Goal: Communication & Community: Share content

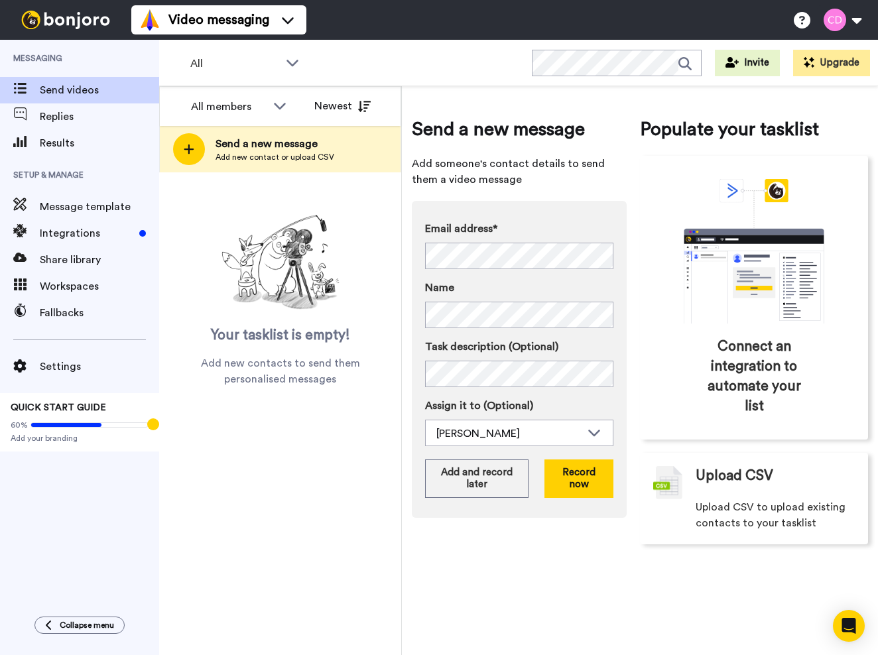
click at [395, 427] on div "All members Newest Send a new message Add new contact or upload CSV Your taskli…" at bounding box center [280, 370] width 243 height 569
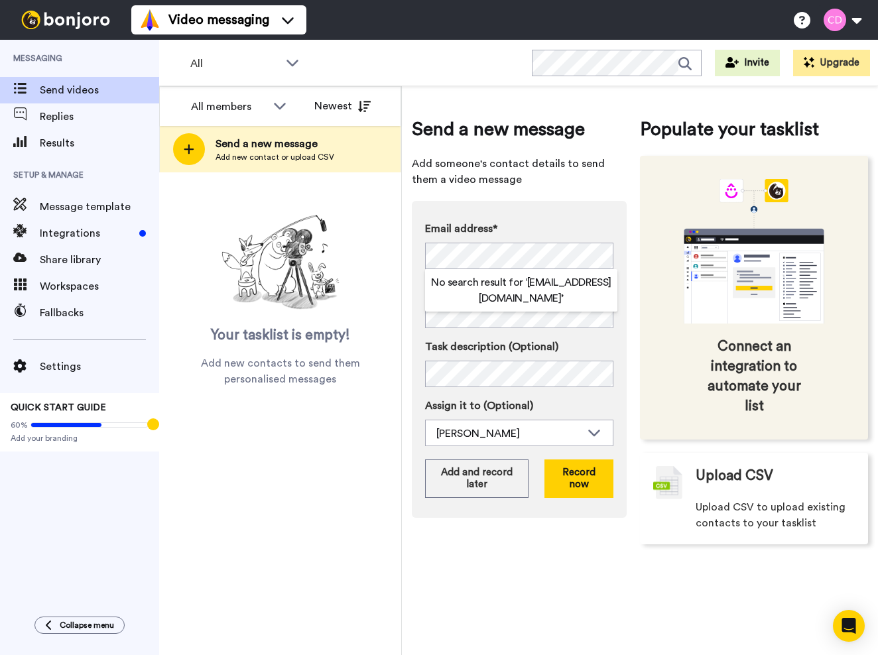
click at [642, 202] on div "Connect an integration to automate your list" at bounding box center [754, 298] width 228 height 284
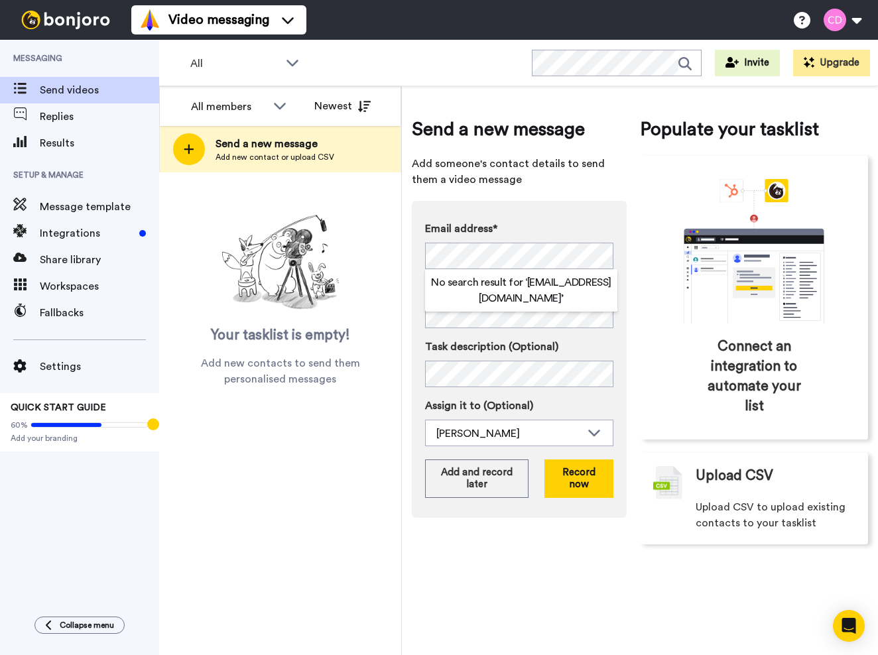
click at [388, 450] on div "All members All members Chamitha De Alwis Newest Send a new message Add new con…" at bounding box center [280, 370] width 243 height 569
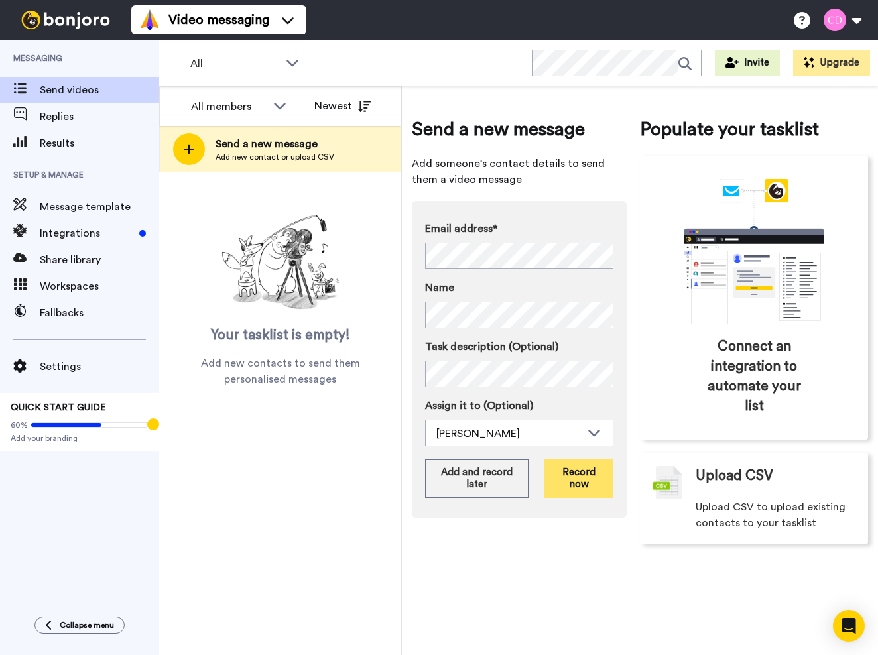
click at [583, 476] on button "Record now" at bounding box center [579, 479] width 69 height 38
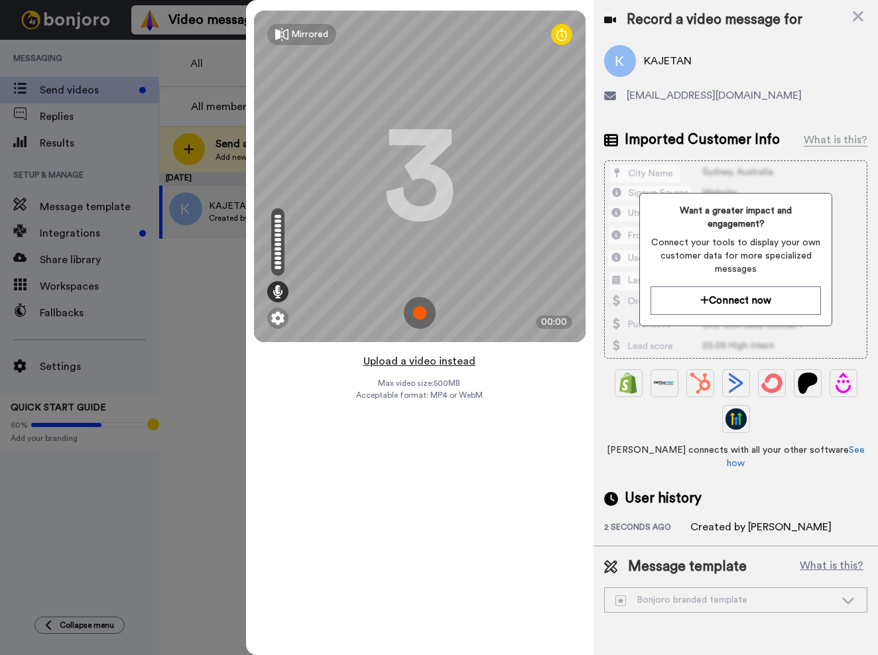
click at [430, 364] on button "Upload a video instead" at bounding box center [420, 361] width 120 height 17
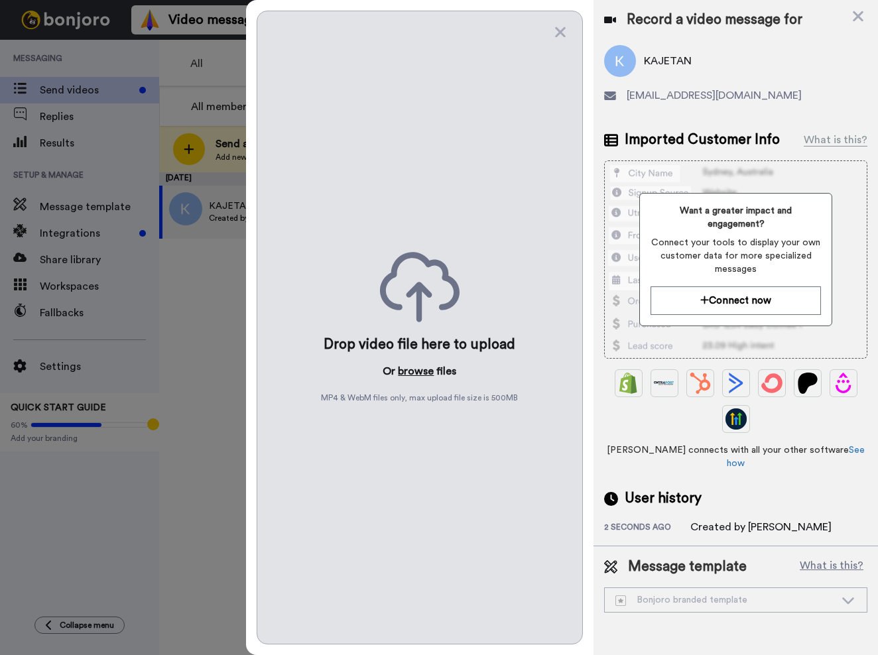
click at [417, 371] on button "browse" at bounding box center [416, 372] width 36 height 16
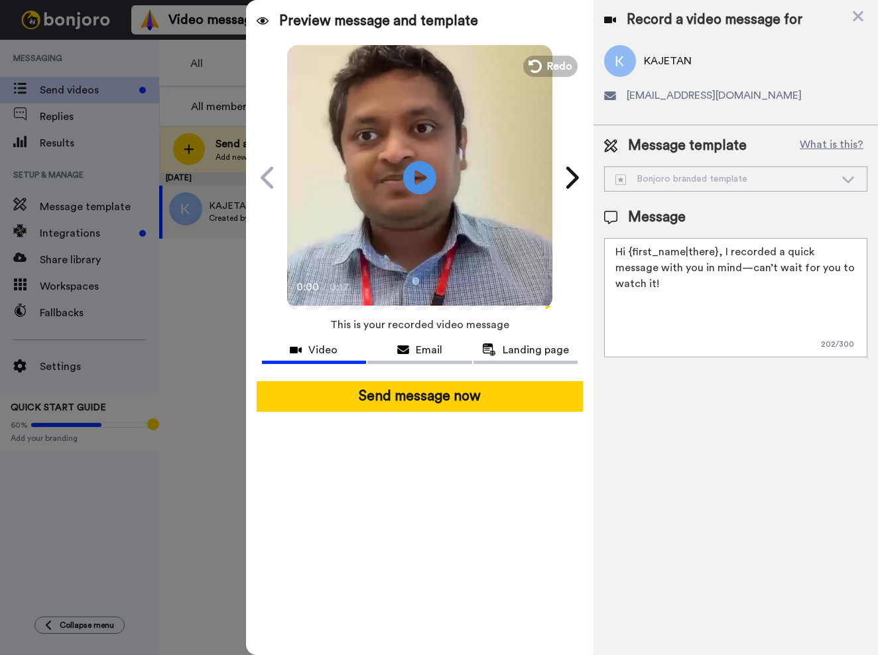
click at [674, 271] on textarea "Hi {first_name|there}, I recorded a quick message with you in mind—can’t wait f…" at bounding box center [735, 297] width 263 height 119
paste textarea ", I see that you have applied to the University of Bedfordshire through Clearin…"
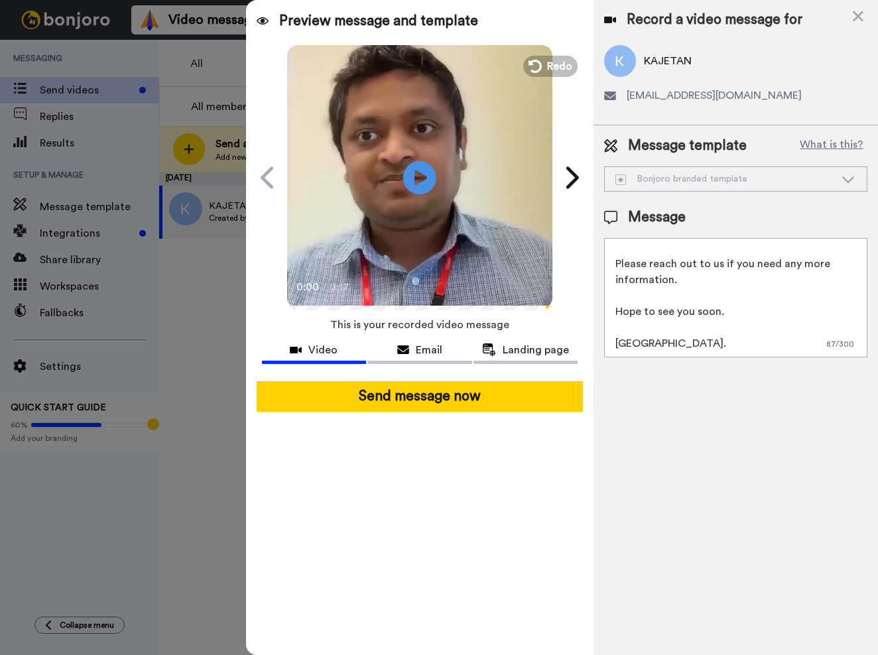
scroll to position [100, 0]
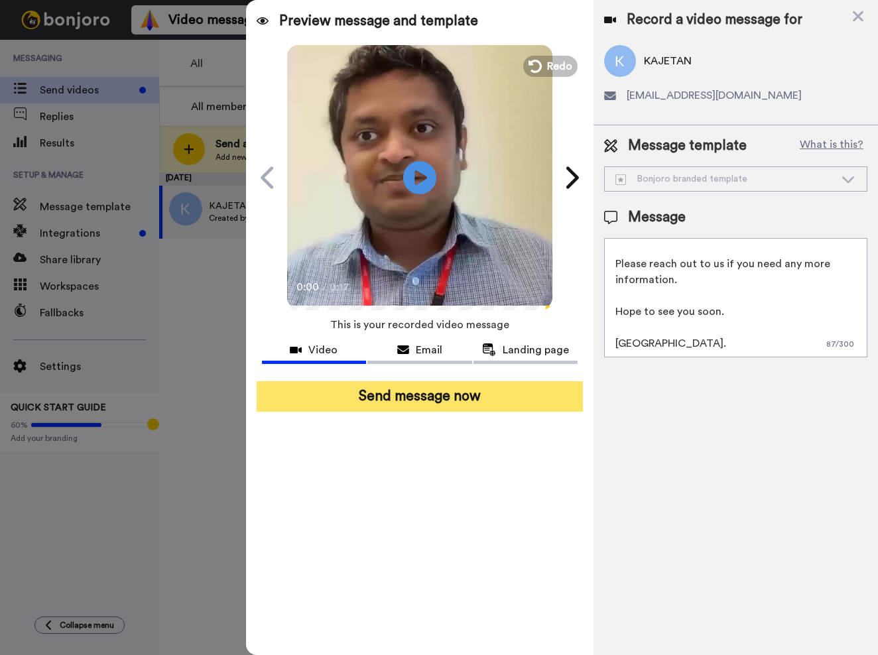
type textarea "Hi, I see that you have applied to the University of Bedfordshire through Clear…"
click at [476, 399] on button "Send message now" at bounding box center [420, 396] width 326 height 31
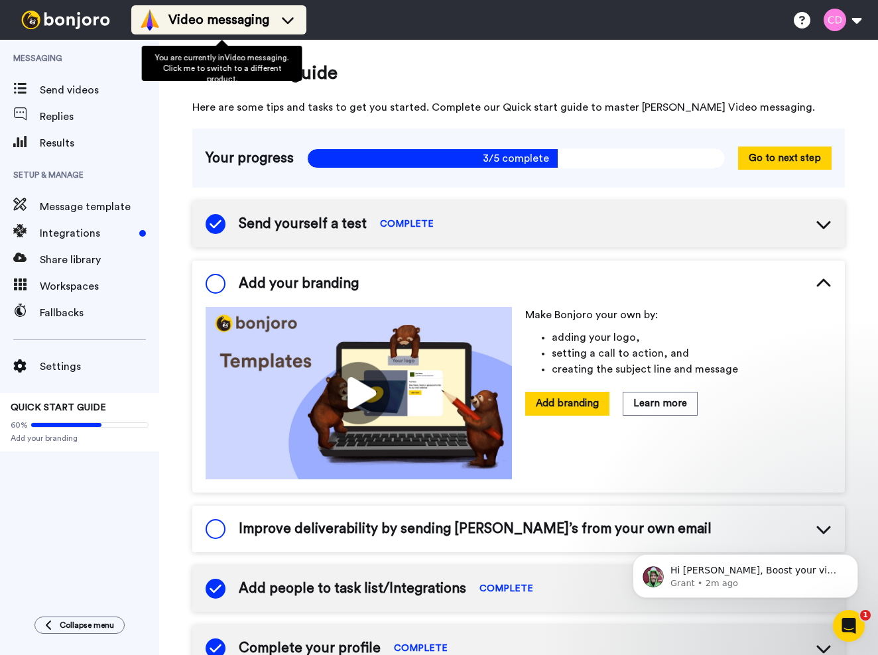
click at [210, 24] on span "Video messaging" at bounding box center [219, 20] width 101 height 19
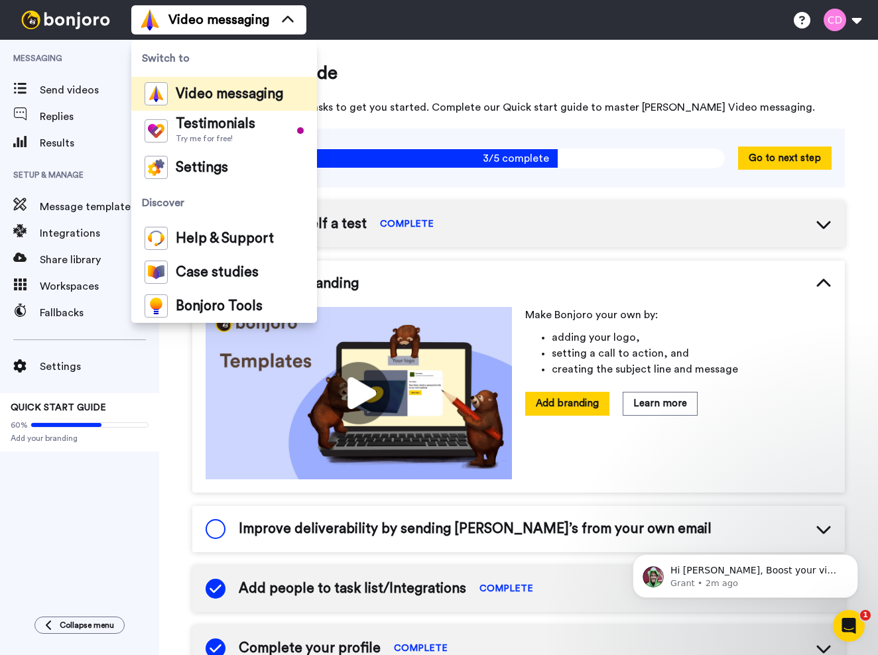
click at [206, 98] on span "Video messaging" at bounding box center [229, 94] width 107 height 13
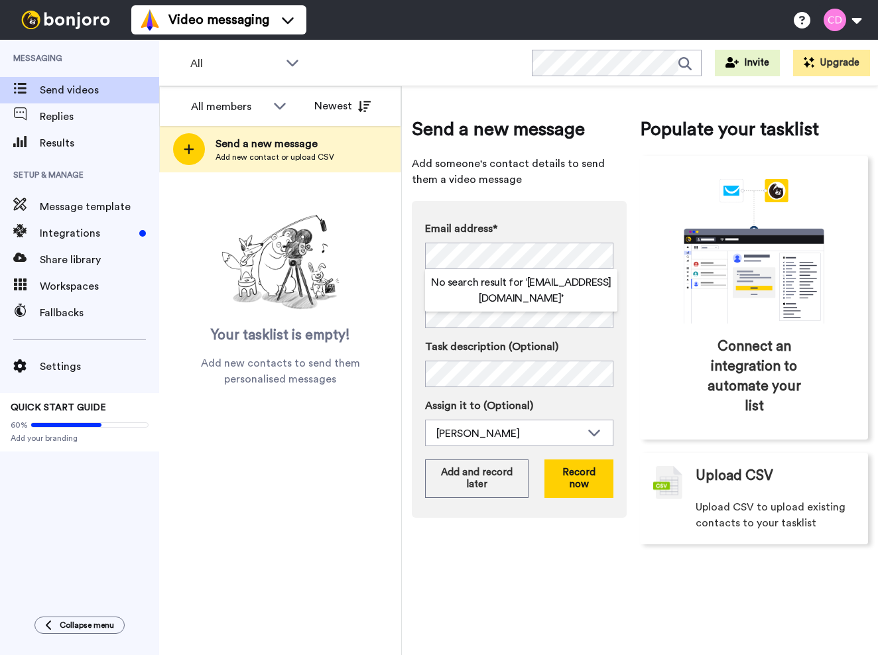
click at [523, 184] on span "Add someone's contact details to send them a video message" at bounding box center [519, 172] width 215 height 32
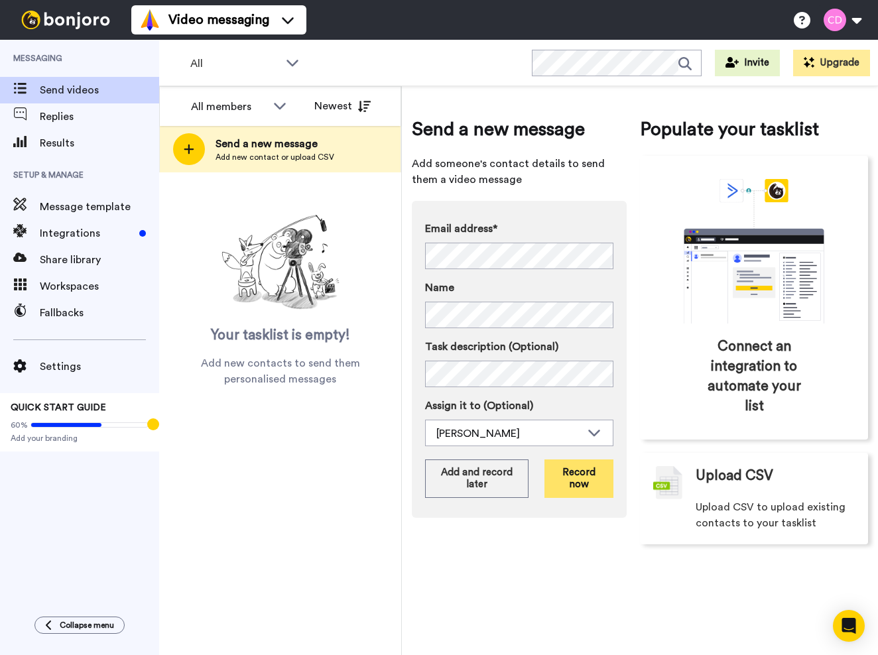
click at [577, 480] on button "Record now" at bounding box center [579, 479] width 69 height 38
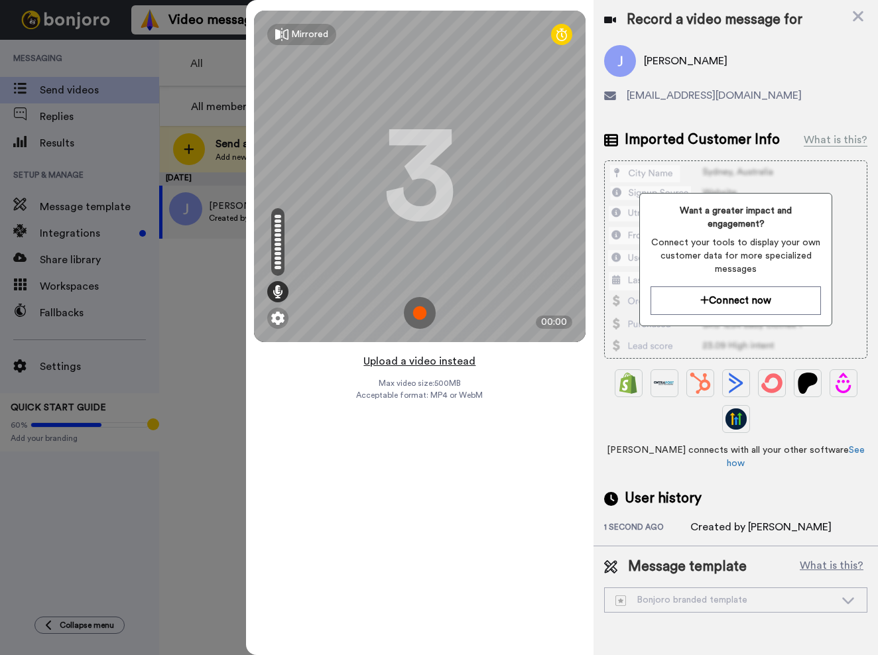
click at [408, 365] on button "Upload a video instead" at bounding box center [420, 361] width 120 height 17
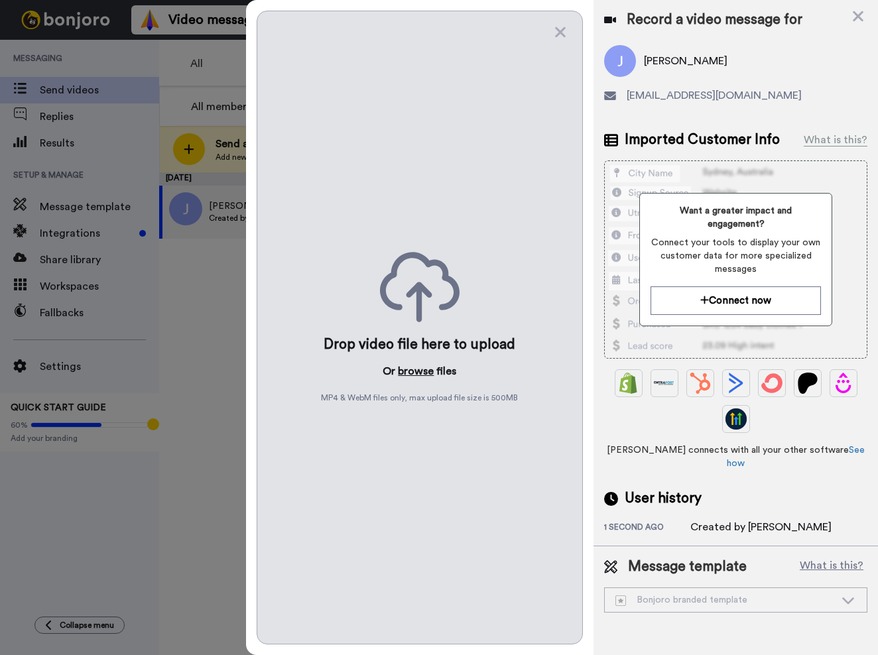
click at [417, 372] on button "browse" at bounding box center [416, 372] width 36 height 16
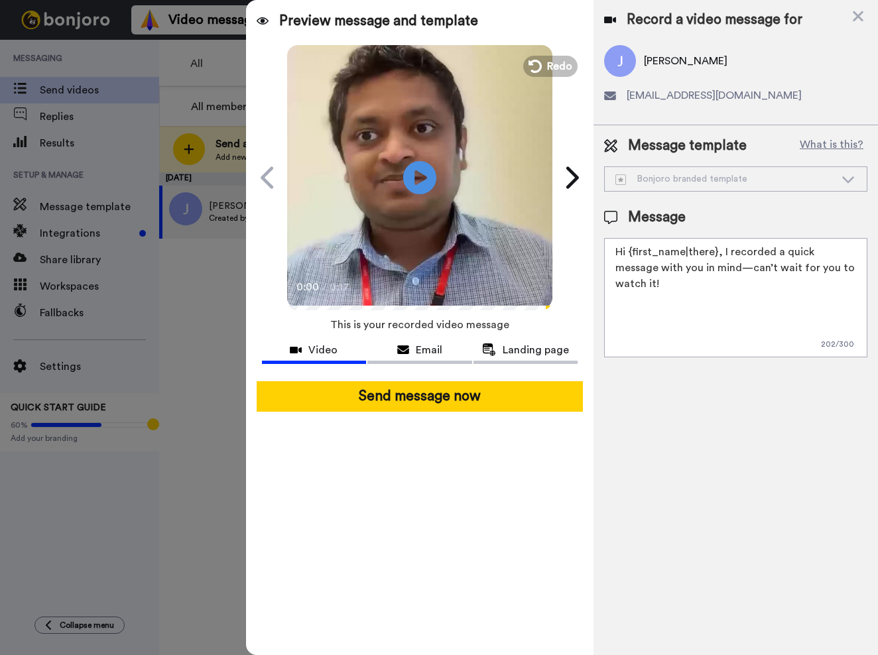
click at [849, 178] on icon at bounding box center [849, 178] width 16 height 13
click at [712, 279] on textarea "Hi {first_name|there}, I recorded a quick message with you in mind—can’t wait f…" at bounding box center [735, 297] width 263 height 119
click at [468, 487] on div "Preview message and template Play/Pause 0:00 / 0:17 Surprise! I’ve got a messag…" at bounding box center [420, 327] width 348 height 655
click at [650, 332] on textarea "Hi {first_name|there}, I recorded a quick message with you in mind—can’t wait f…" at bounding box center [735, 297] width 263 height 119
paste textarea ", I see that you have applied to the University of Bedfordshire through Clearin…"
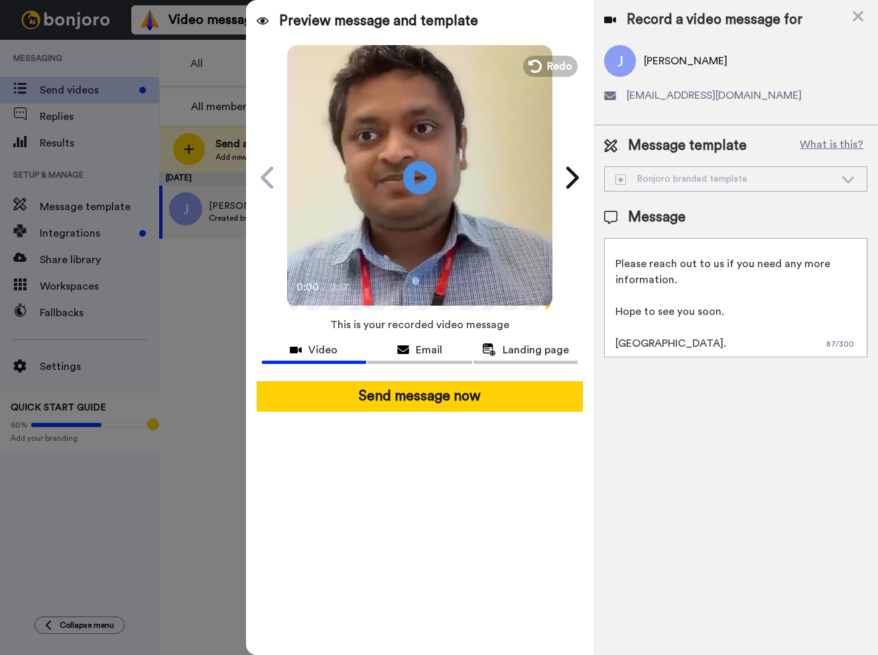
scroll to position [100, 0]
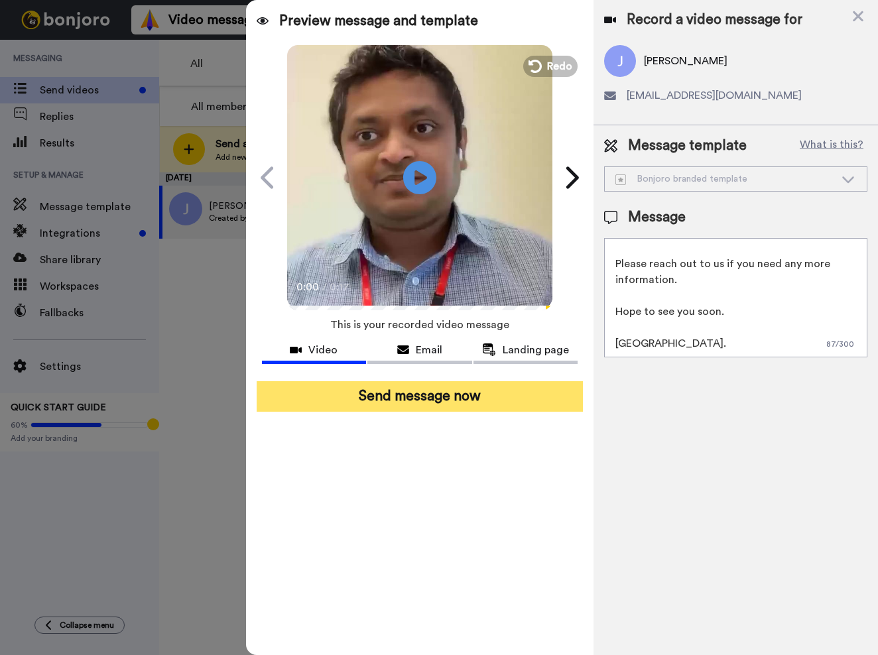
type textarea "Hi, I see that you have applied to the University of Bedfordshire through Clear…"
click at [494, 399] on button "Send message now" at bounding box center [420, 396] width 326 height 31
